Goal: Task Accomplishment & Management: Use online tool/utility

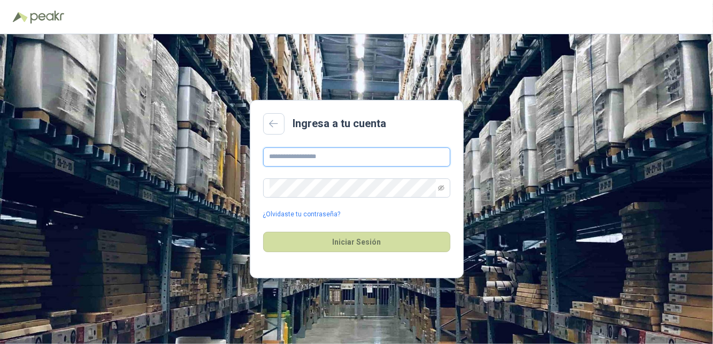
click at [388, 167] on input "text" at bounding box center [356, 157] width 187 height 19
click at [392, 167] on input "text" at bounding box center [356, 157] width 187 height 19
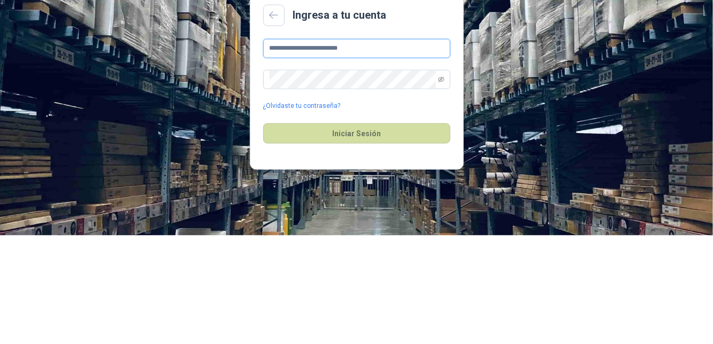
type input "**********"
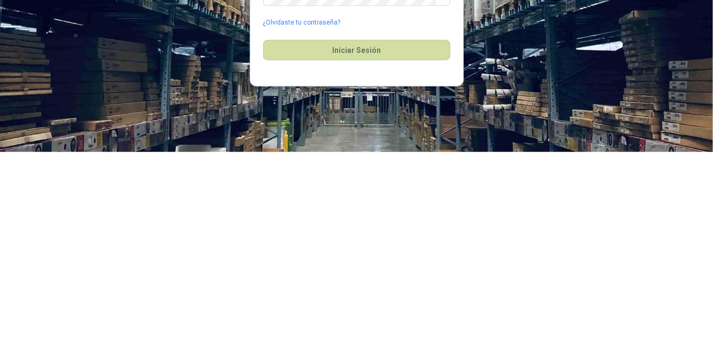
click at [405, 252] on button "Iniciar Sesión" at bounding box center [356, 242] width 187 height 20
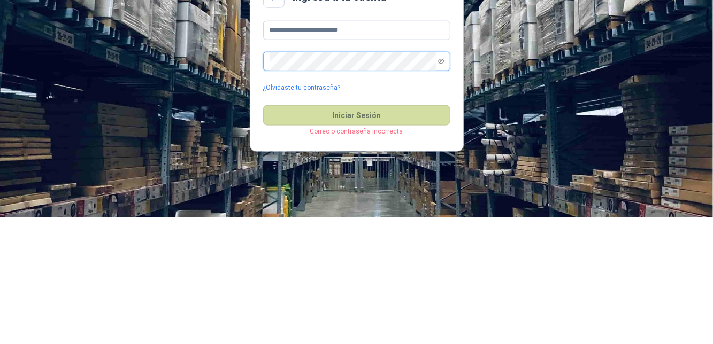
click at [440, 191] on icon "eye-invisible" at bounding box center [441, 188] width 6 height 6
click at [396, 252] on button "Iniciar Sesión" at bounding box center [356, 242] width 187 height 20
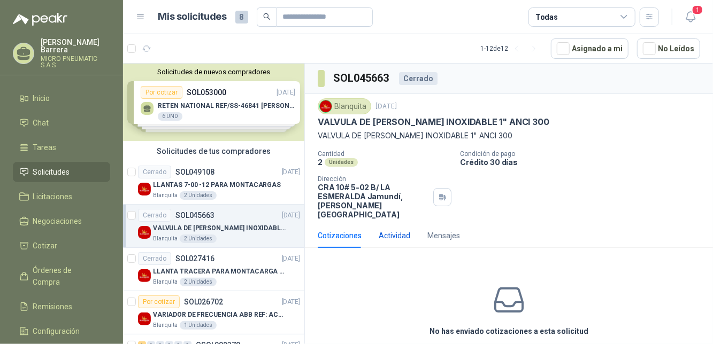
click at [399, 230] on div "Actividad" at bounding box center [394, 236] width 32 height 12
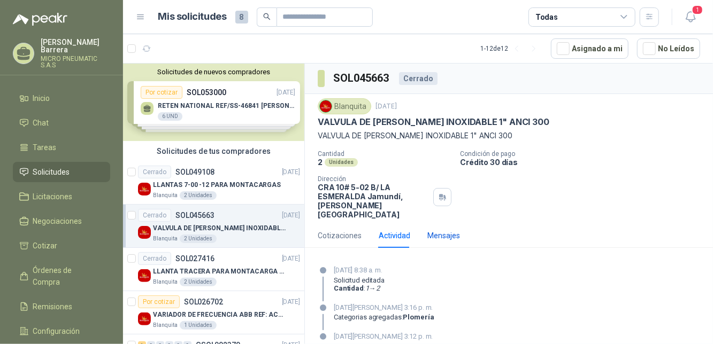
click at [455, 230] on div "Mensajes" at bounding box center [443, 236] width 33 height 12
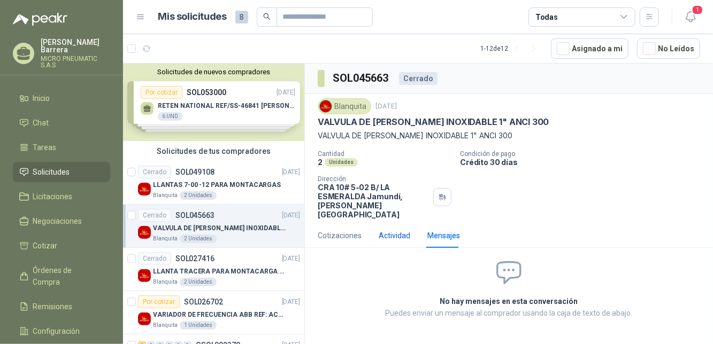
click at [404, 230] on div "Actividad" at bounding box center [394, 236] width 32 height 12
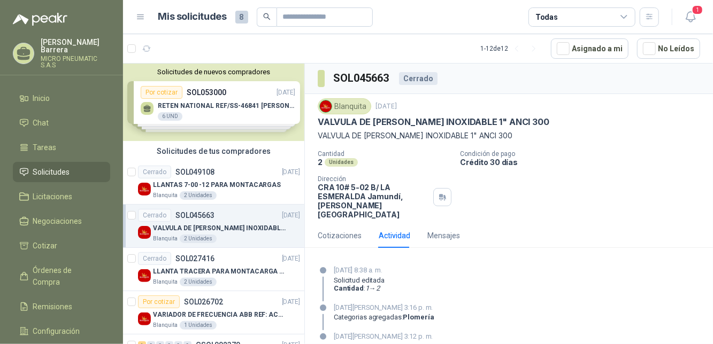
click at [193, 104] on div "Solicitudes de nuevos compradores Por cotizar SOL053000 [DATE] RETEN NATIONAL R…" at bounding box center [213, 103] width 181 height 78
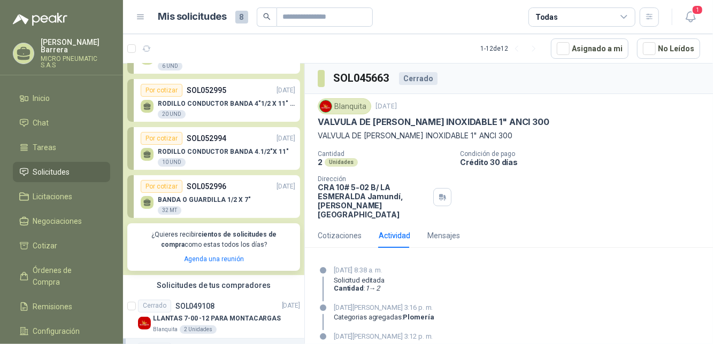
scroll to position [50, 0]
click at [203, 191] on p "SOL052996" at bounding box center [207, 187] width 40 height 12
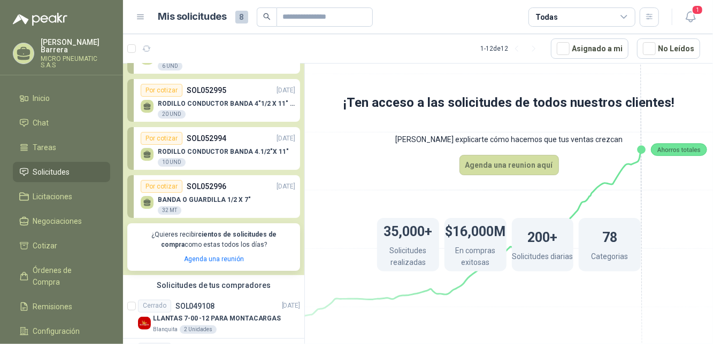
click at [194, 145] on div "RODILLO CONDUCTOR BANDA 4.1/2"X 11" 10 UND" at bounding box center [218, 156] width 154 height 22
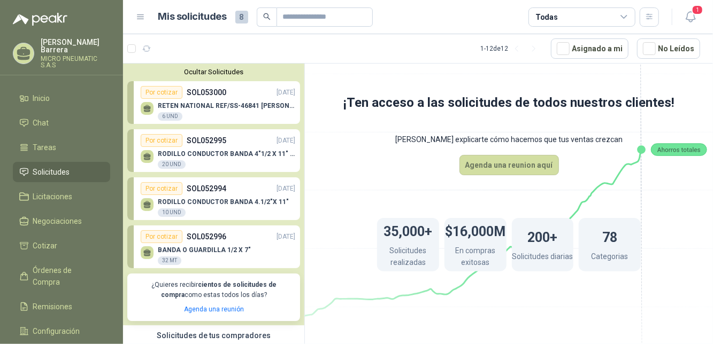
click at [200, 111] on div "RETEN NATIONAL REF/SS-46841 [PERSON_NAME] 6 UND" at bounding box center [226, 111] width 137 height 19
click at [200, 151] on p "RODILLO CONDUCTOR BANDA 4"1/2 X 11" IMPA" at bounding box center [226, 153] width 137 height 7
